Goal: Transaction & Acquisition: Download file/media

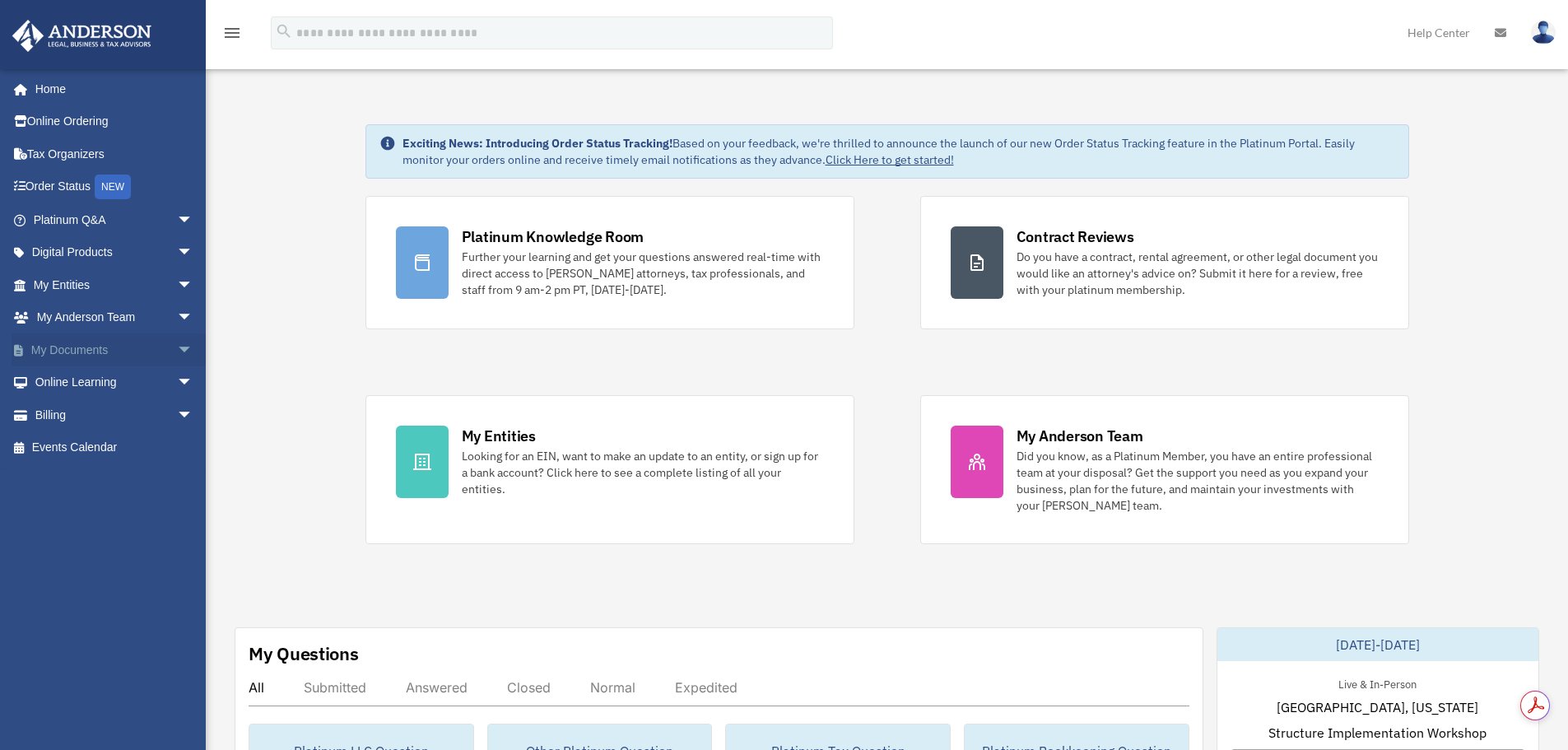
click at [99, 349] on link "My Documents arrow_drop_down" at bounding box center [115, 349] width 207 height 32
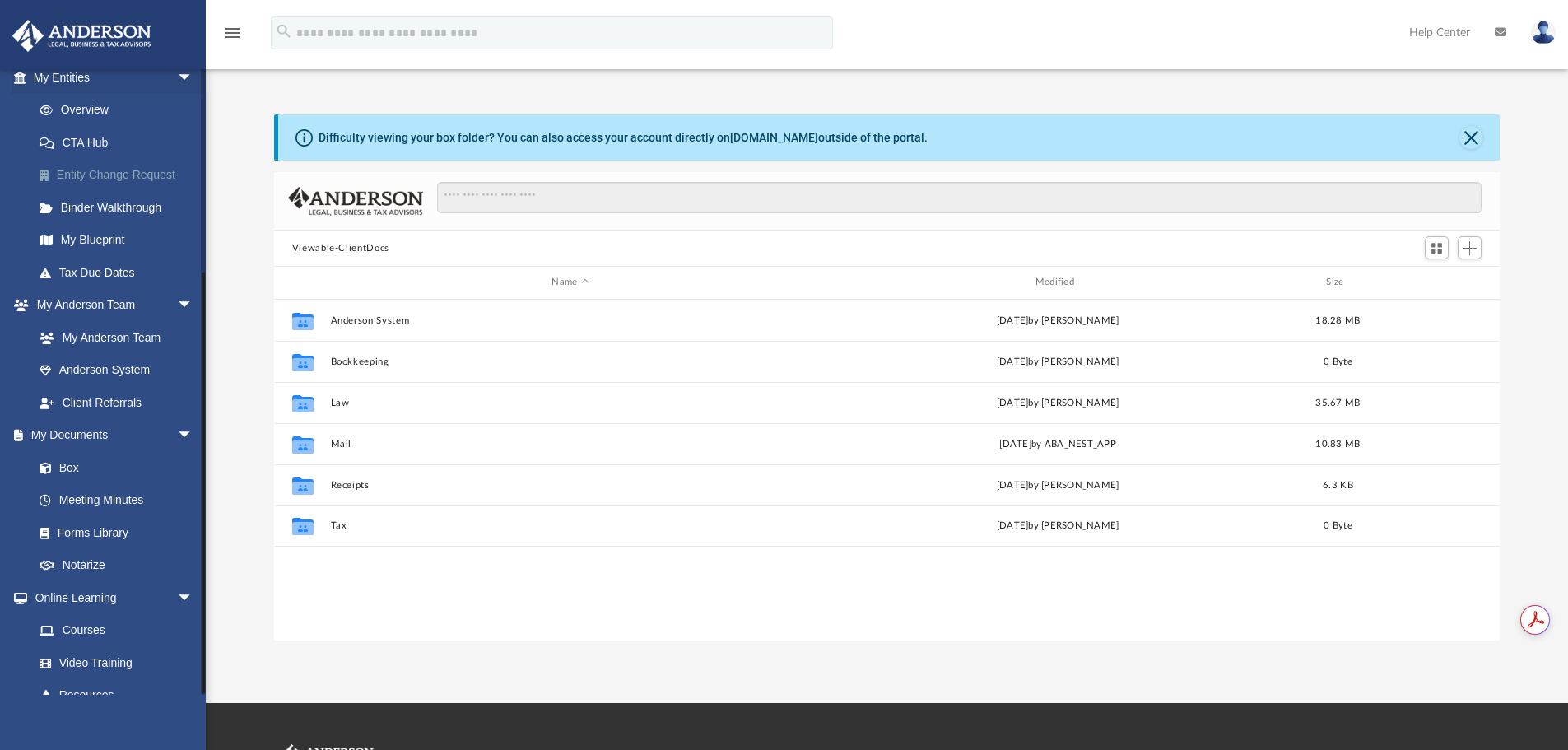
scroll to position [293, 0]
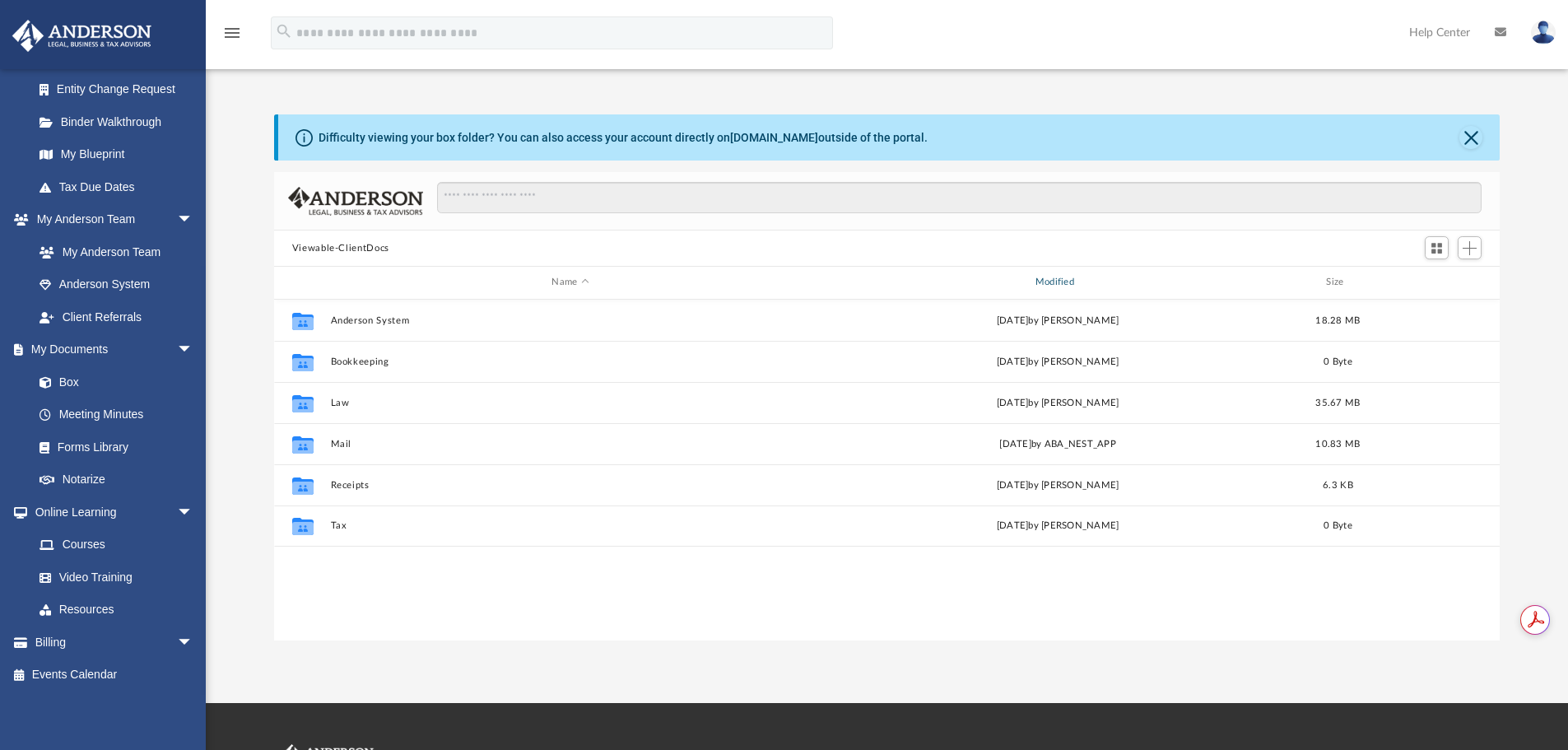
click at [1054, 282] on div "Modified" at bounding box center [1057, 282] width 481 height 14
click at [1055, 281] on div "Modified" at bounding box center [1057, 282] width 481 height 14
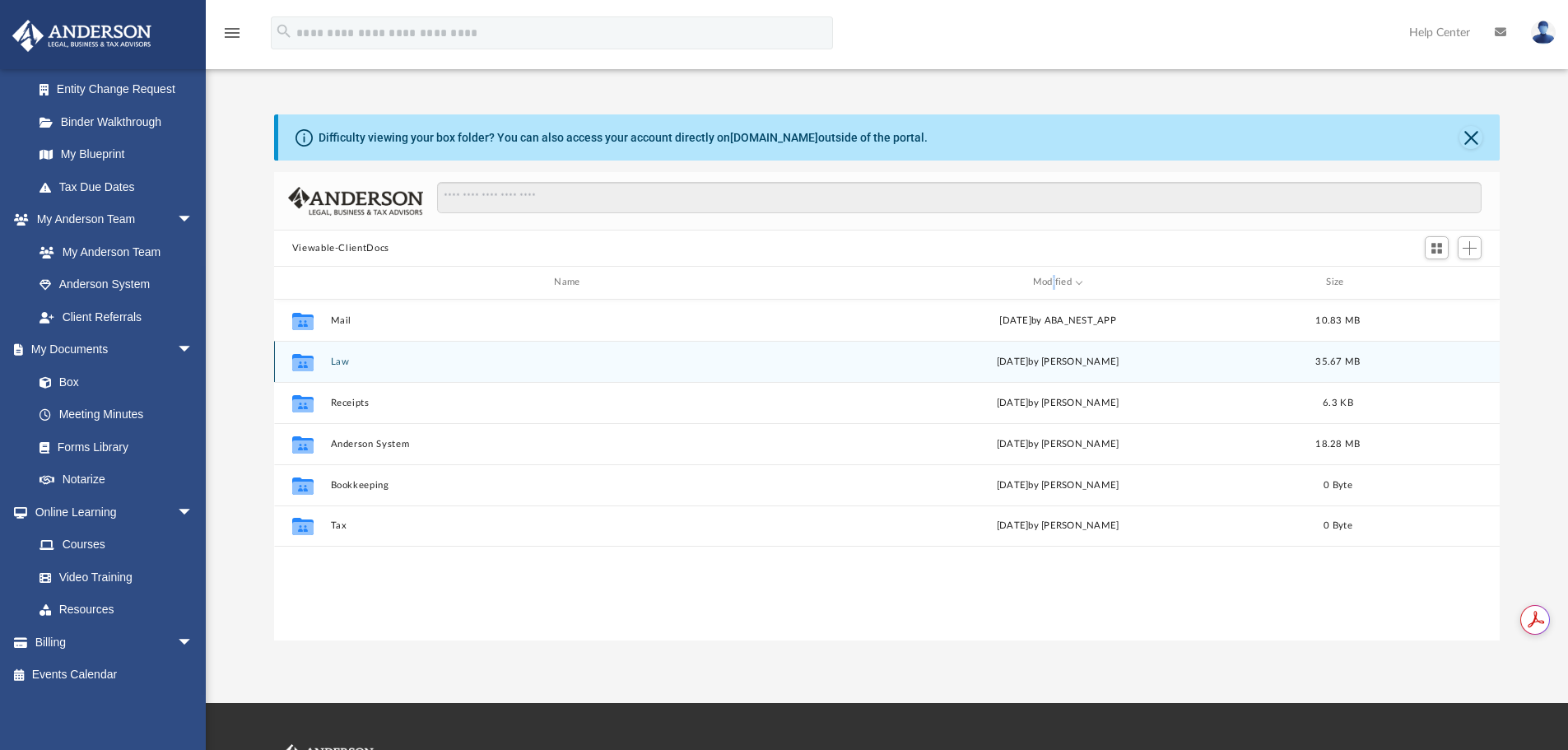
click at [343, 365] on button "Law" at bounding box center [570, 362] width 480 height 11
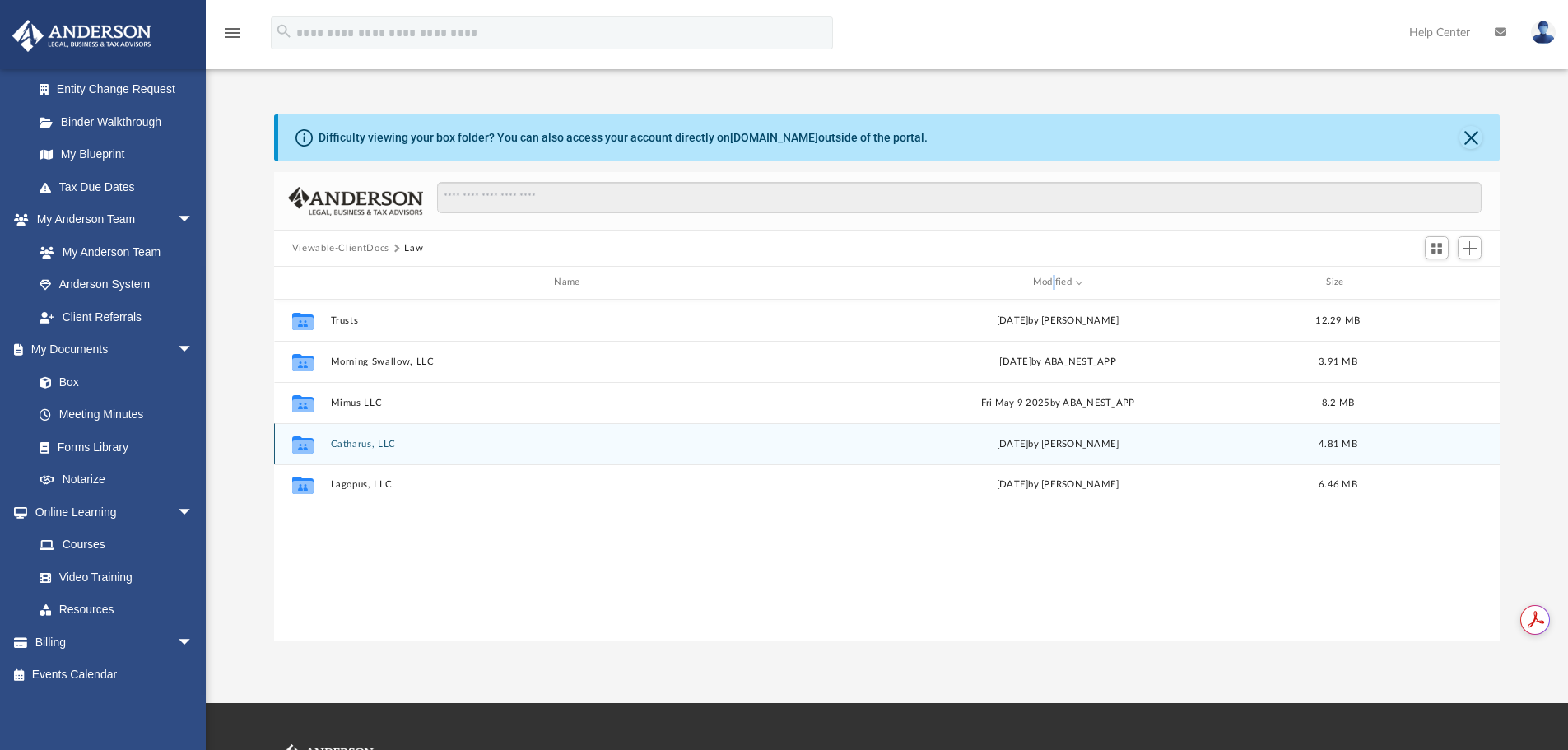
click at [348, 445] on button "Catharus, LLC" at bounding box center [570, 444] width 480 height 11
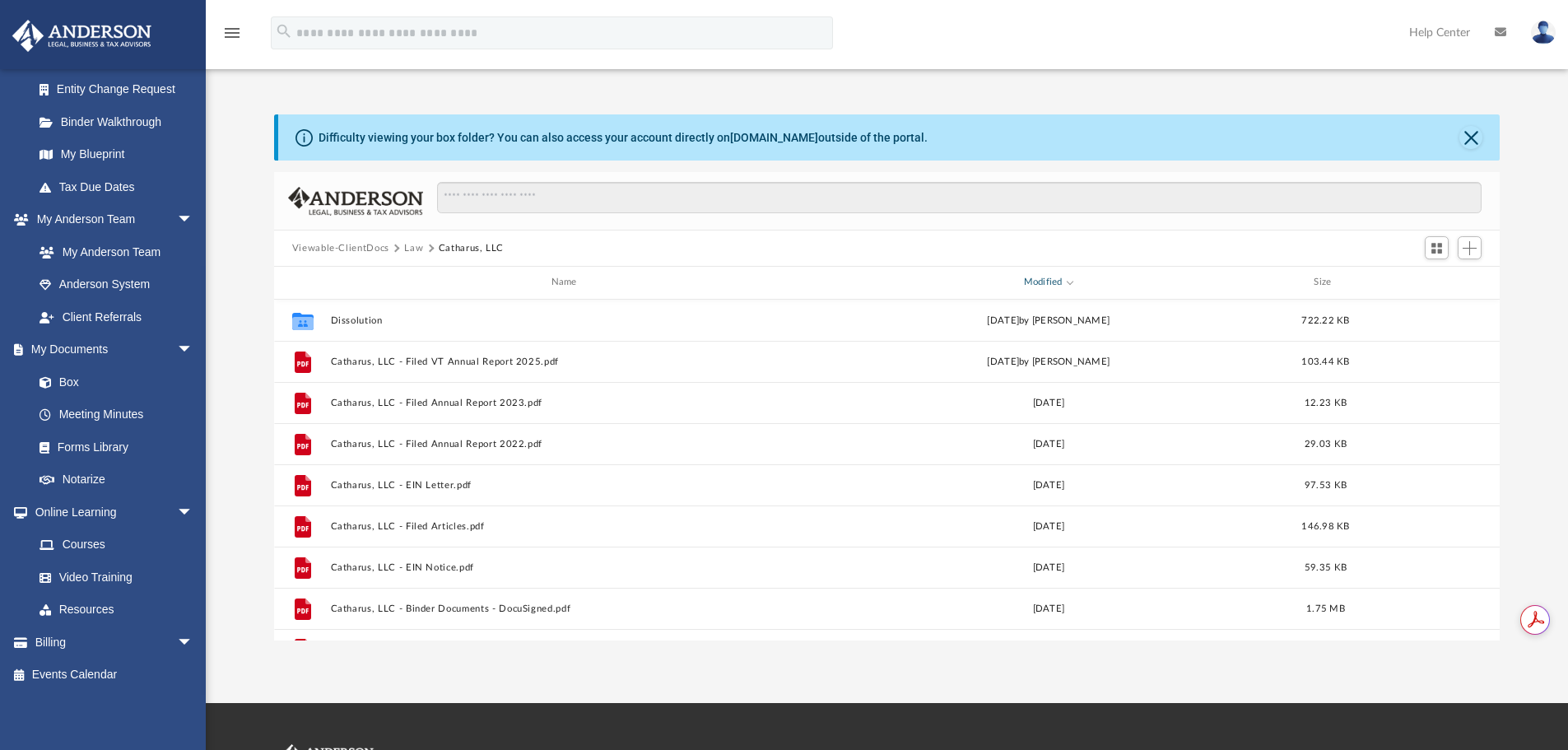
click at [1055, 284] on div "Modified" at bounding box center [1047, 282] width 474 height 14
click at [1050, 283] on div "Modified" at bounding box center [1047, 282] width 474 height 14
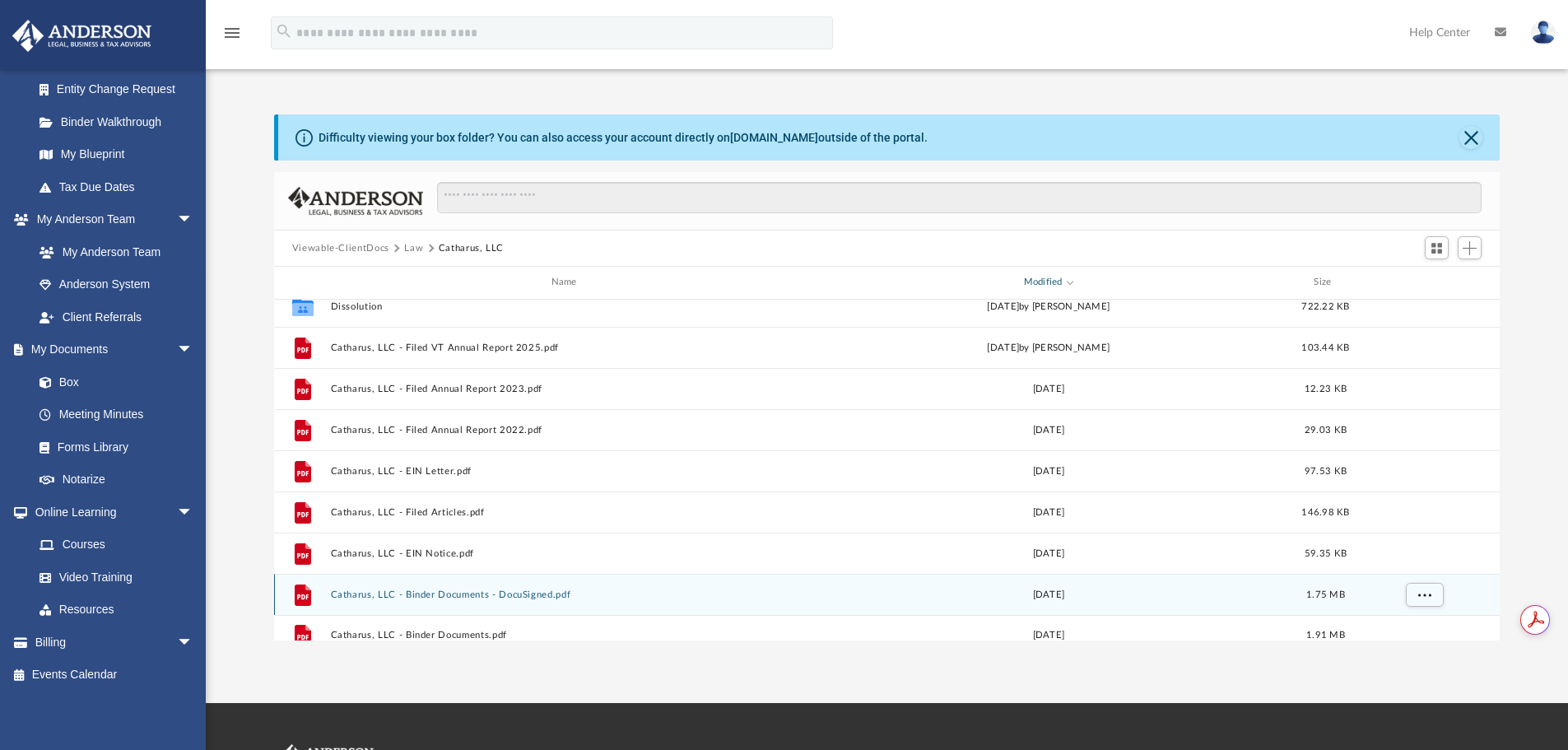
scroll to position [0, 0]
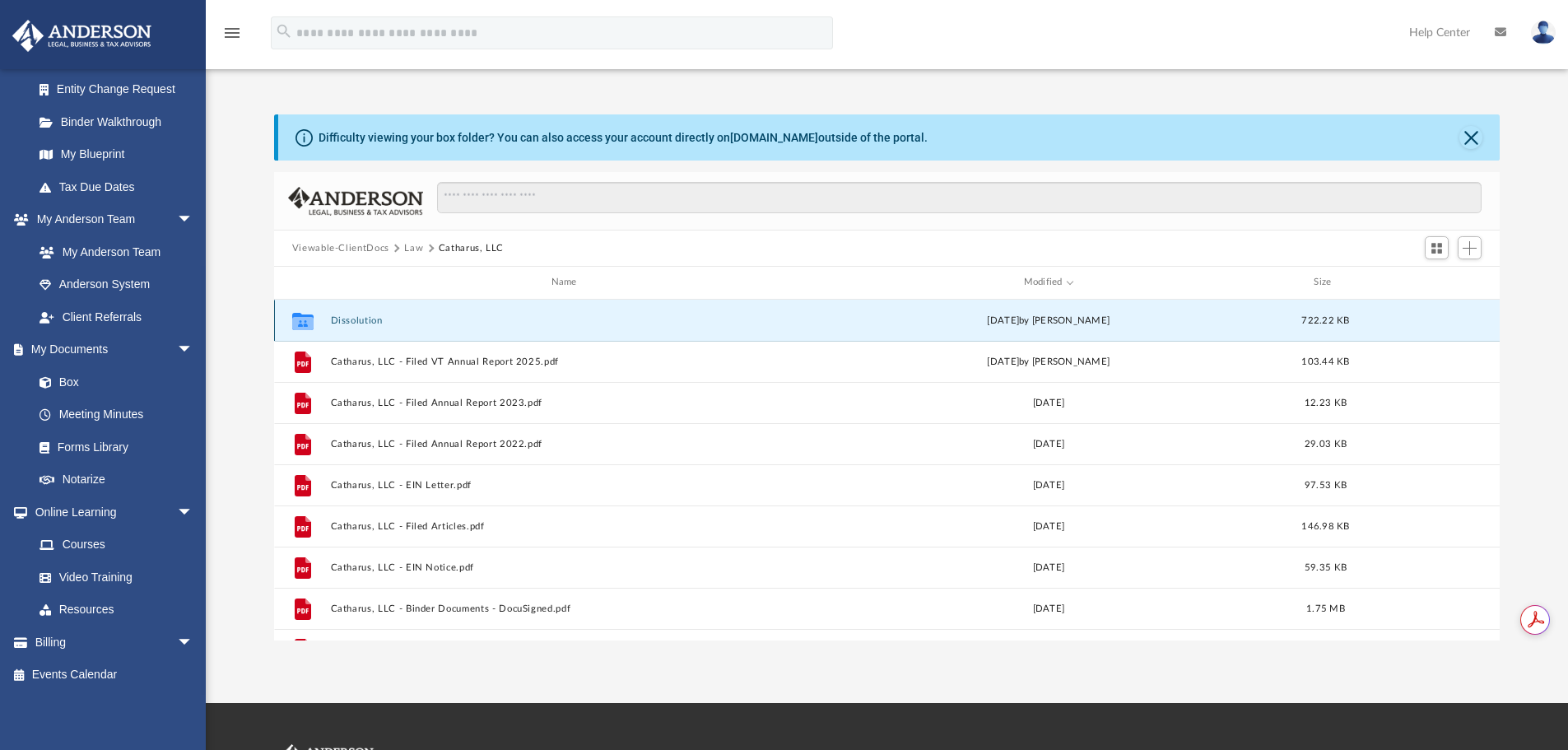
click at [347, 320] on button "Dissolution" at bounding box center [567, 320] width 474 height 11
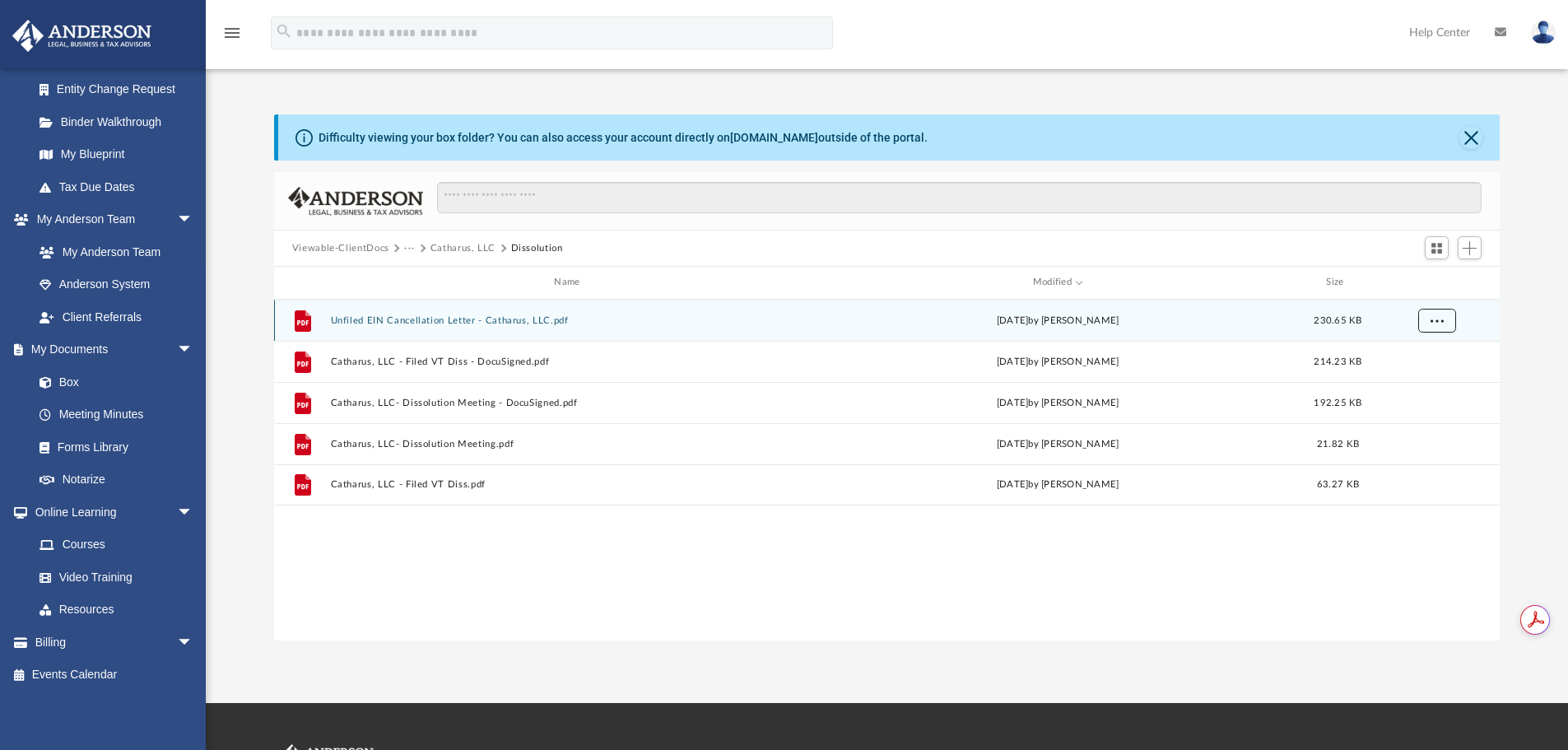
click at [1445, 323] on button "More options" at bounding box center [1436, 319] width 38 height 24
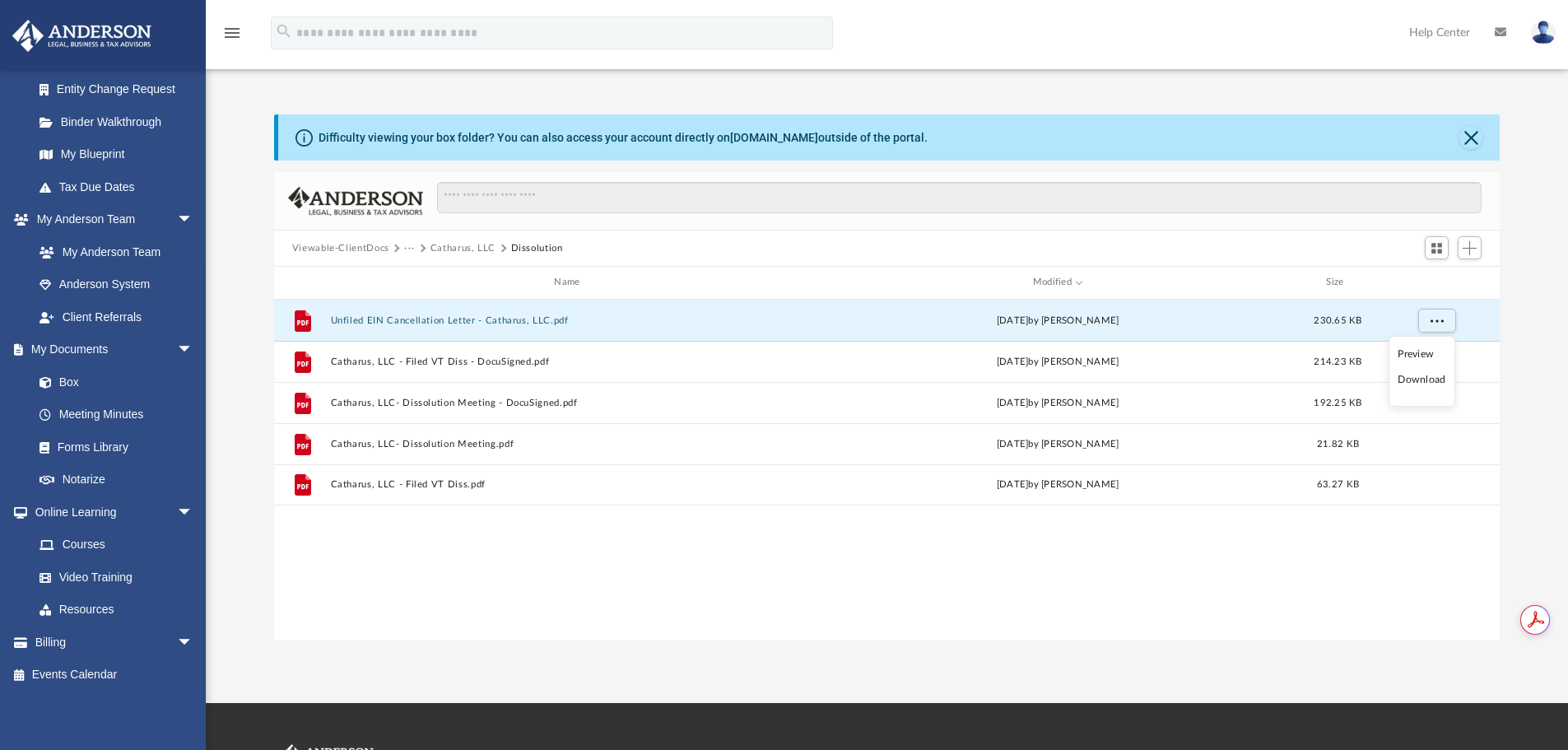
click at [1418, 379] on li "Download" at bounding box center [1421, 379] width 48 height 17
click at [1470, 135] on button "Close" at bounding box center [1471, 138] width 23 height 23
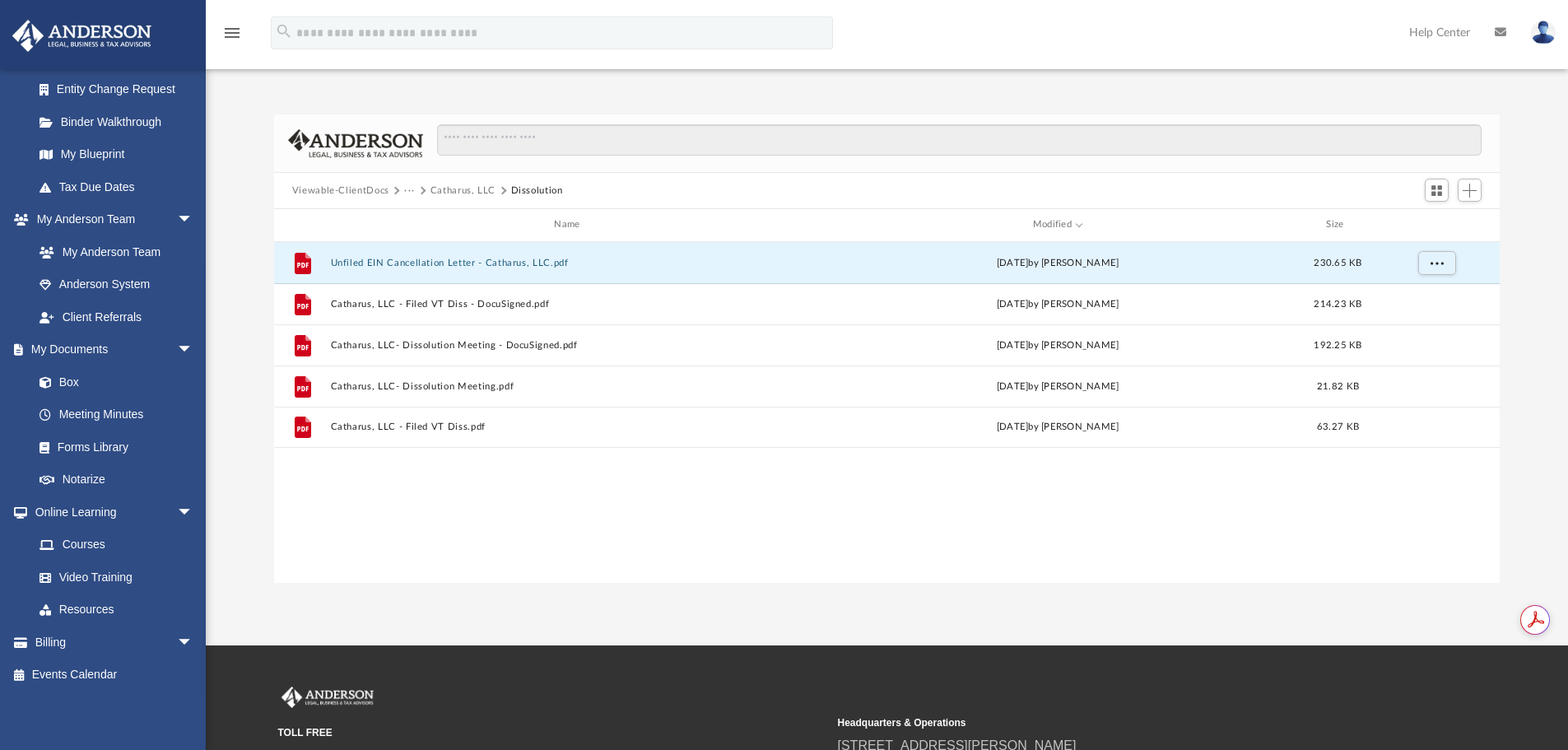
click at [364, 192] on button "Viewable-ClientDocs" at bounding box center [341, 190] width 97 height 14
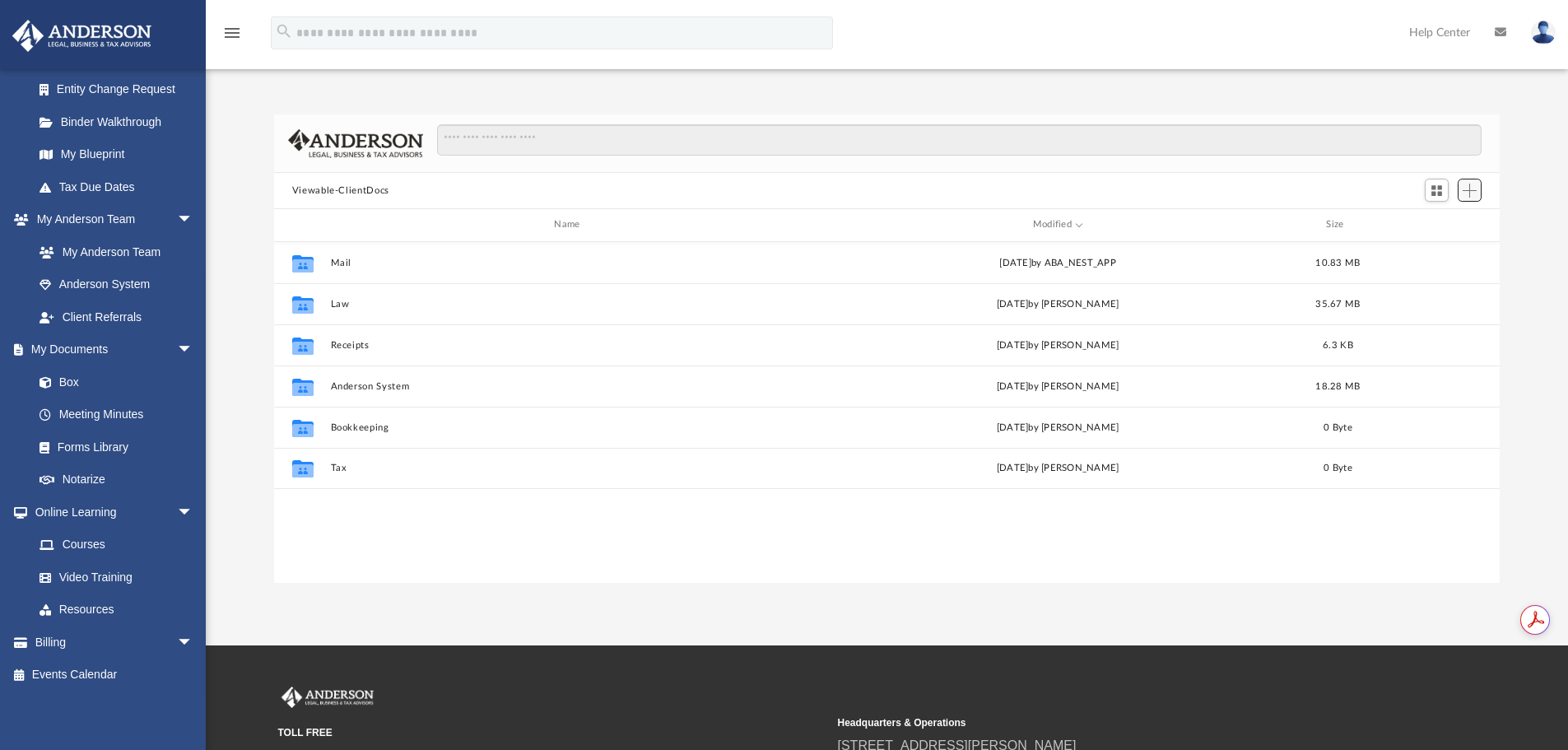
click at [1471, 194] on span "Add" at bounding box center [1470, 190] width 14 height 14
click at [1446, 220] on li "Upload" at bounding box center [1445, 223] width 52 height 17
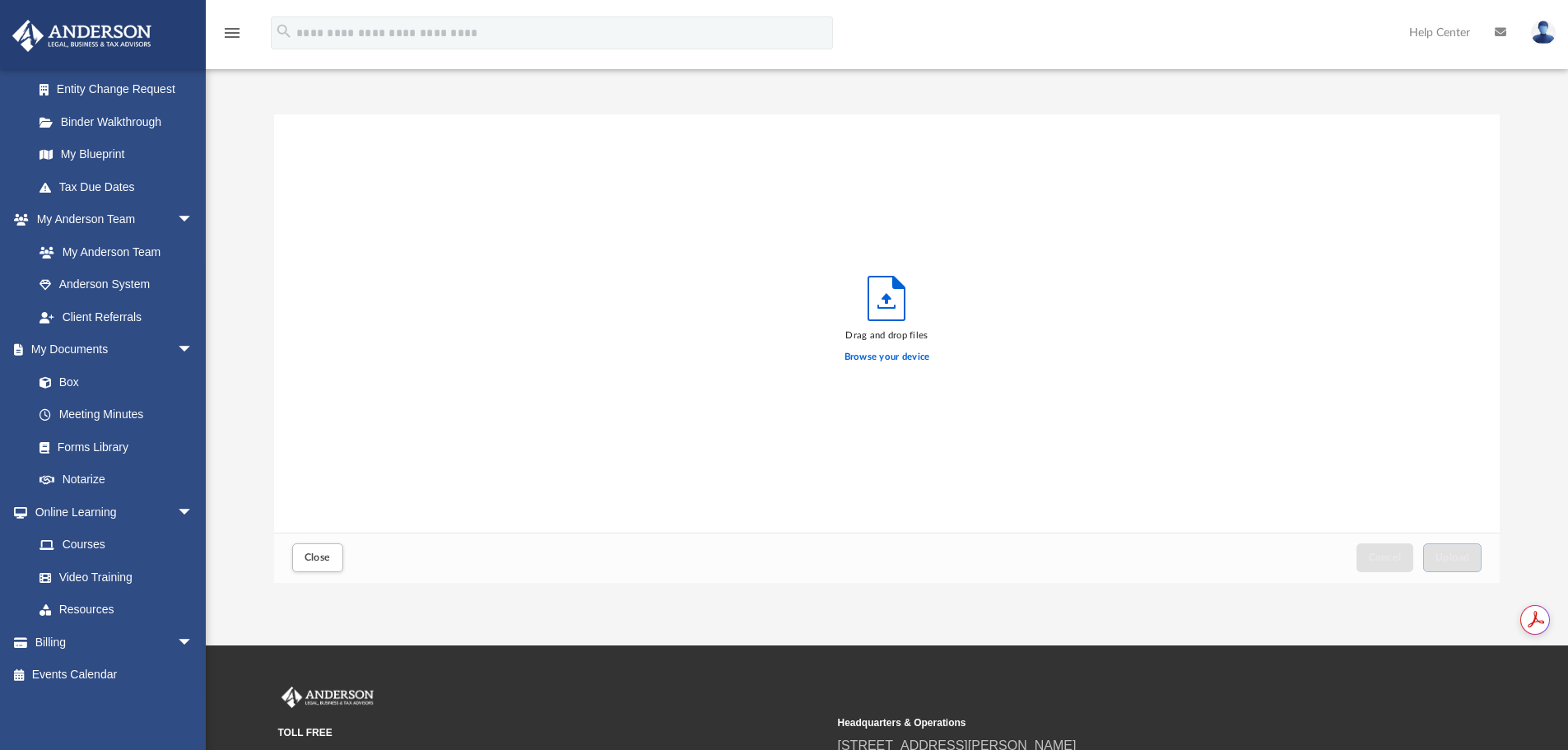
scroll to position [405, 1213]
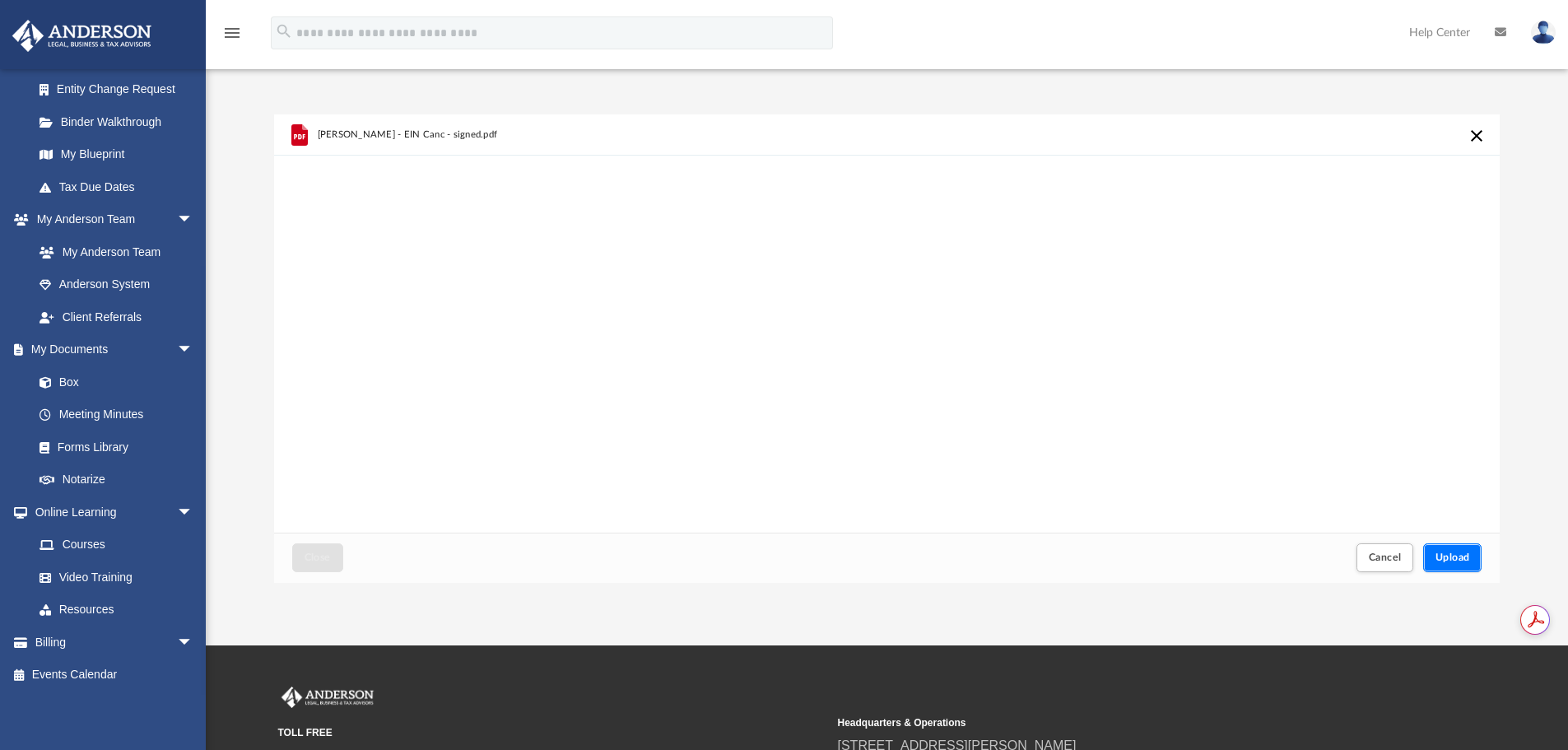
click at [1461, 552] on span "Upload" at bounding box center [1453, 557] width 34 height 10
click at [318, 562] on span "Close" at bounding box center [317, 557] width 26 height 10
